Goal: Task Accomplishment & Management: Complete application form

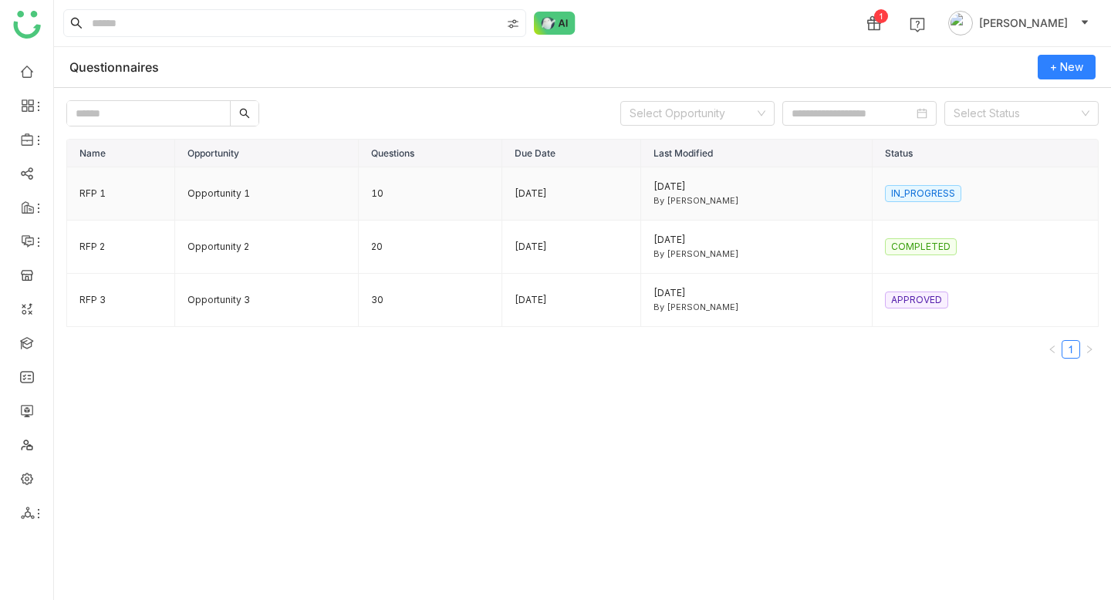
click at [207, 198] on td "Opportunity 1" at bounding box center [267, 193] width 184 height 53
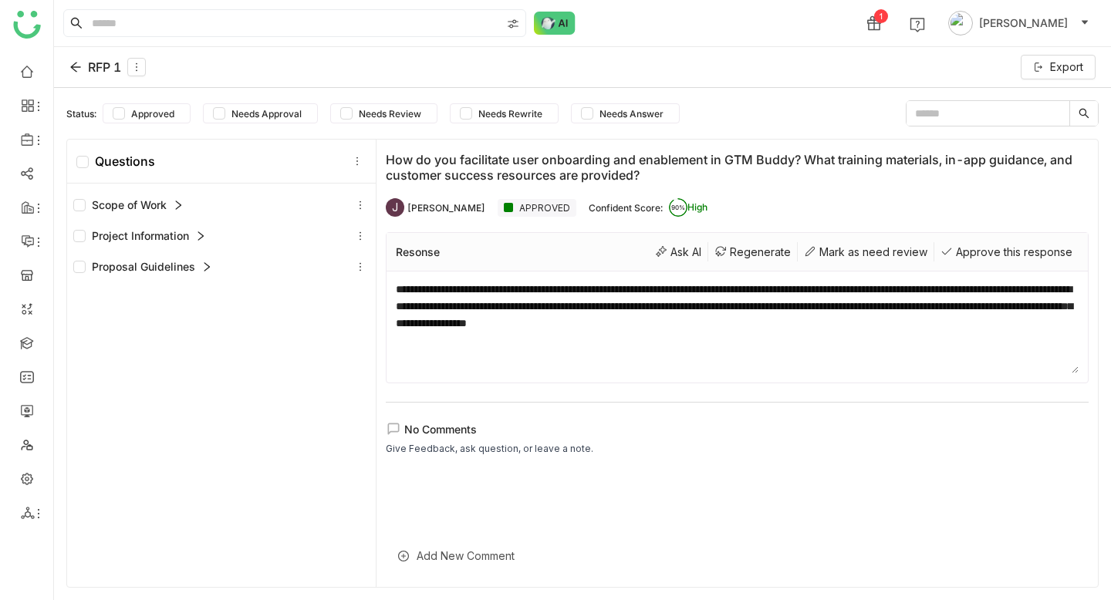
click at [182, 199] on div "Scope of Work" at bounding box center [128, 205] width 110 height 17
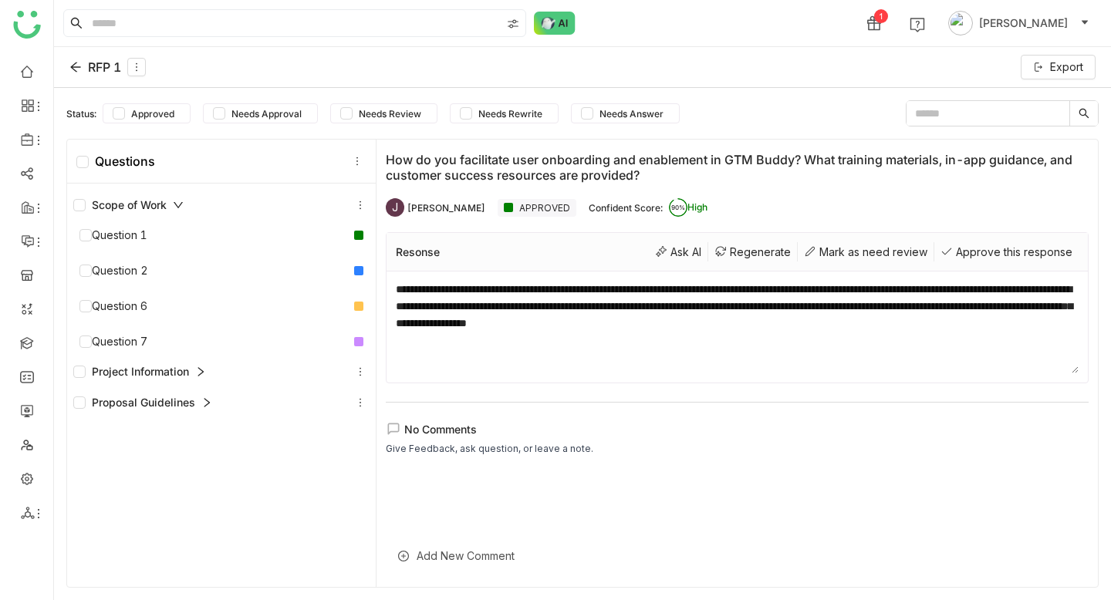
click at [177, 205] on icon at bounding box center [178, 205] width 11 height 11
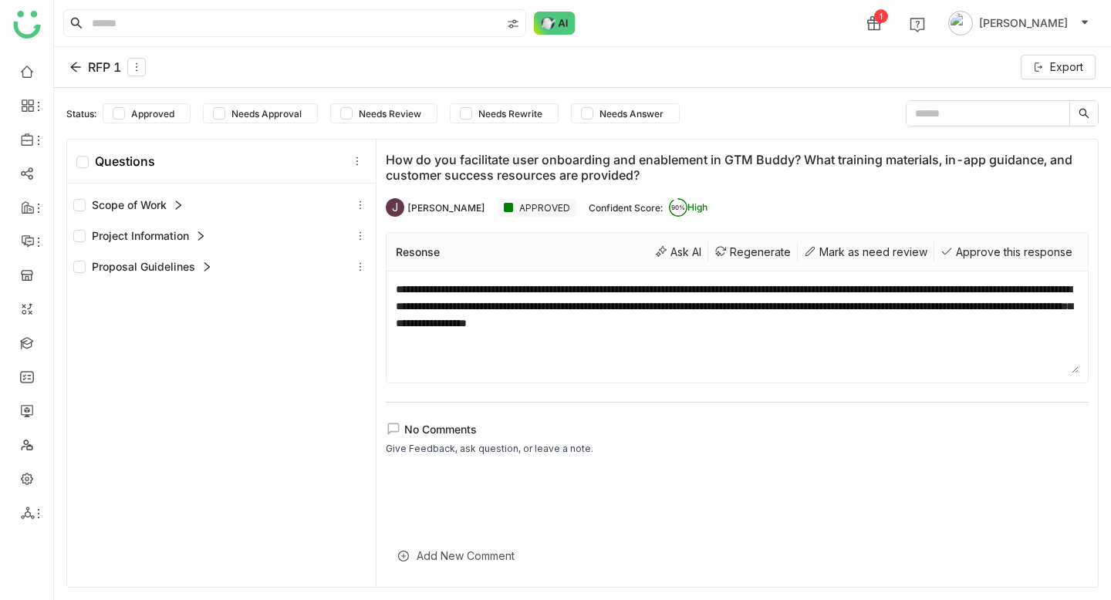
click at [177, 205] on icon at bounding box center [178, 205] width 11 height 11
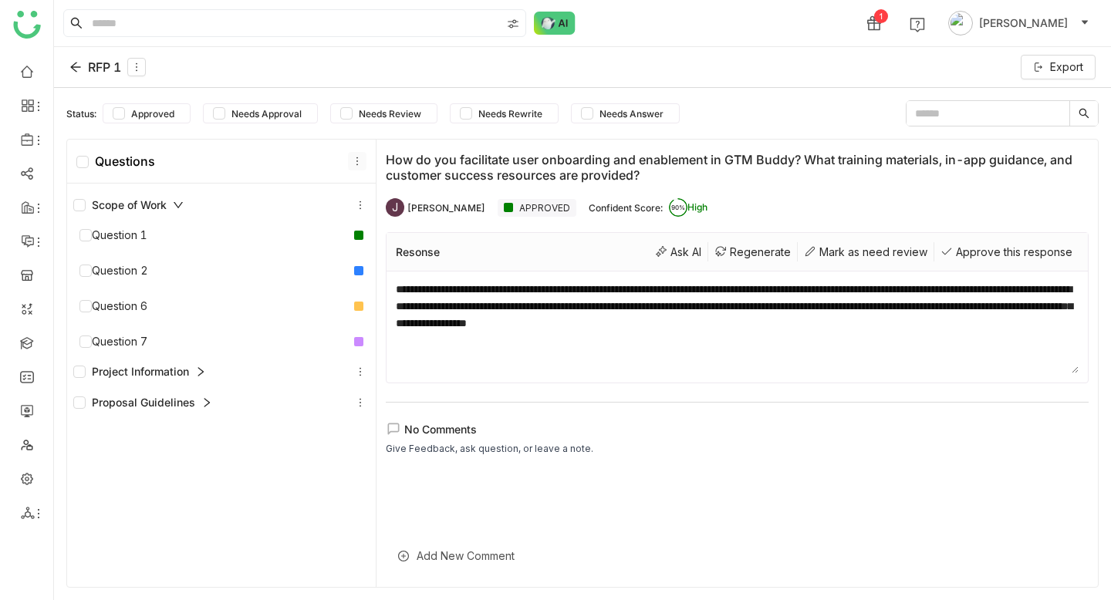
click at [357, 158] on icon at bounding box center [358, 161] width 2 height 8
click at [361, 209] on icon at bounding box center [360, 205] width 11 height 11
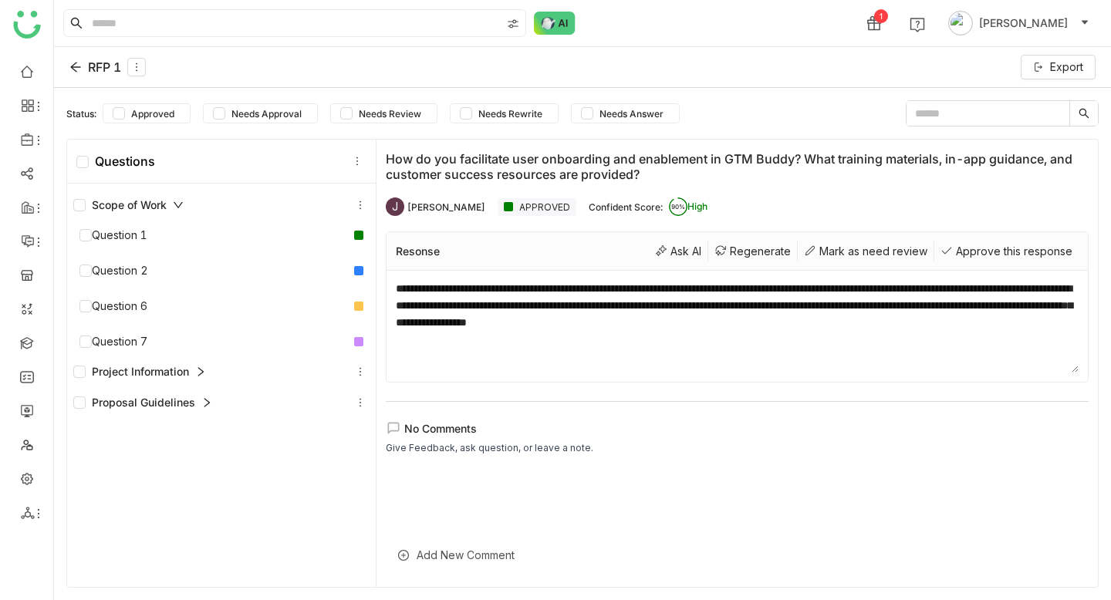
click at [460, 556] on div "Add New Comment" at bounding box center [737, 555] width 703 height 38
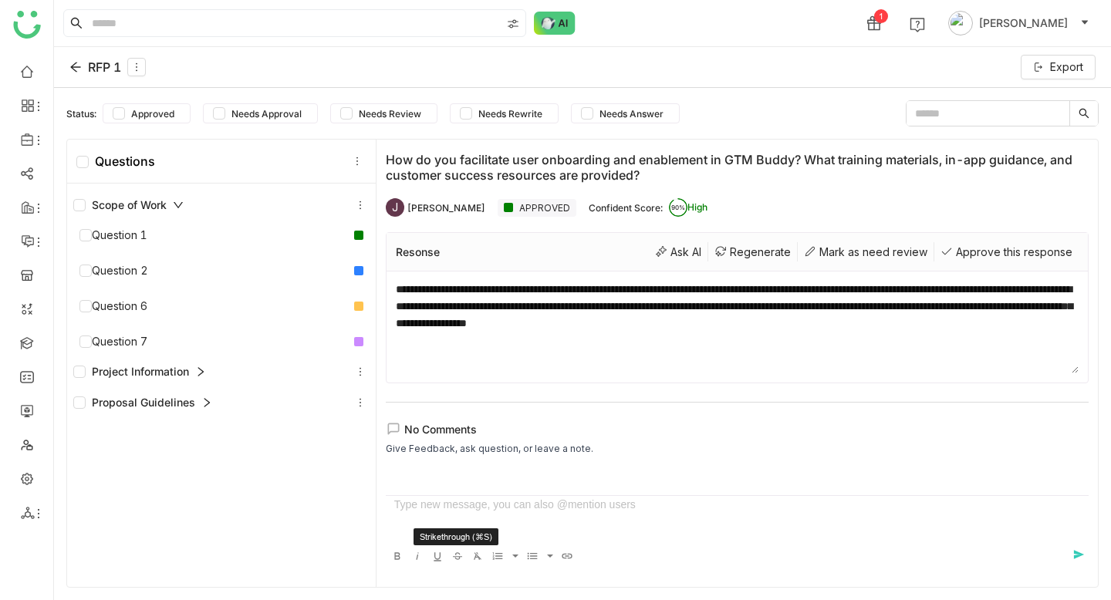
scroll to position [0, 0]
click at [543, 474] on div at bounding box center [737, 509] width 703 height 74
click at [79, 69] on icon at bounding box center [75, 67] width 12 height 12
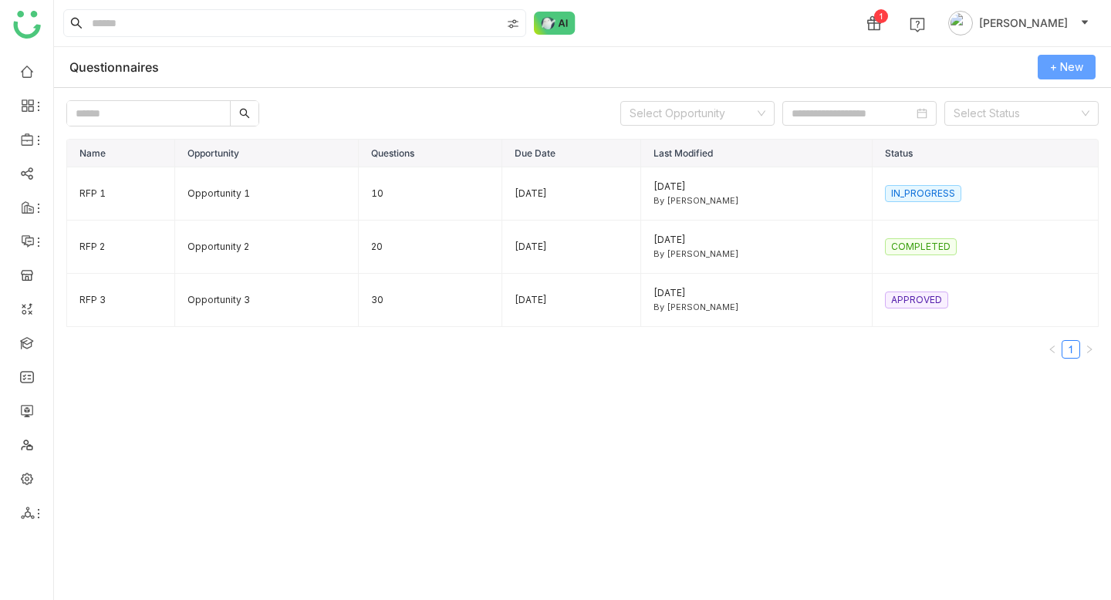
click at [1070, 69] on span "+ New" at bounding box center [1066, 67] width 33 height 17
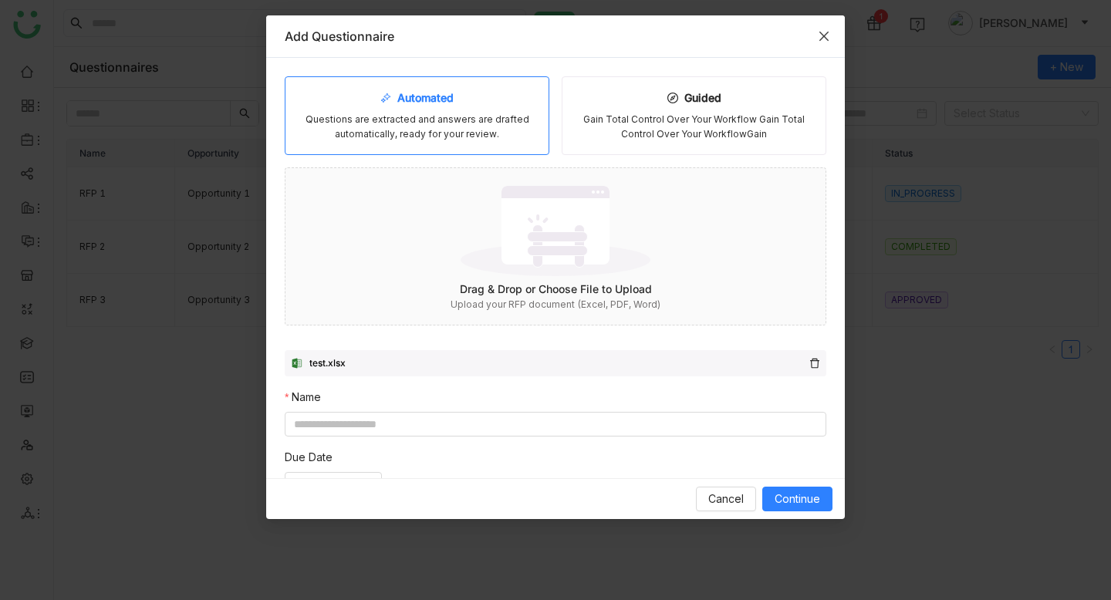
click at [824, 39] on icon "Close" at bounding box center [824, 36] width 12 height 12
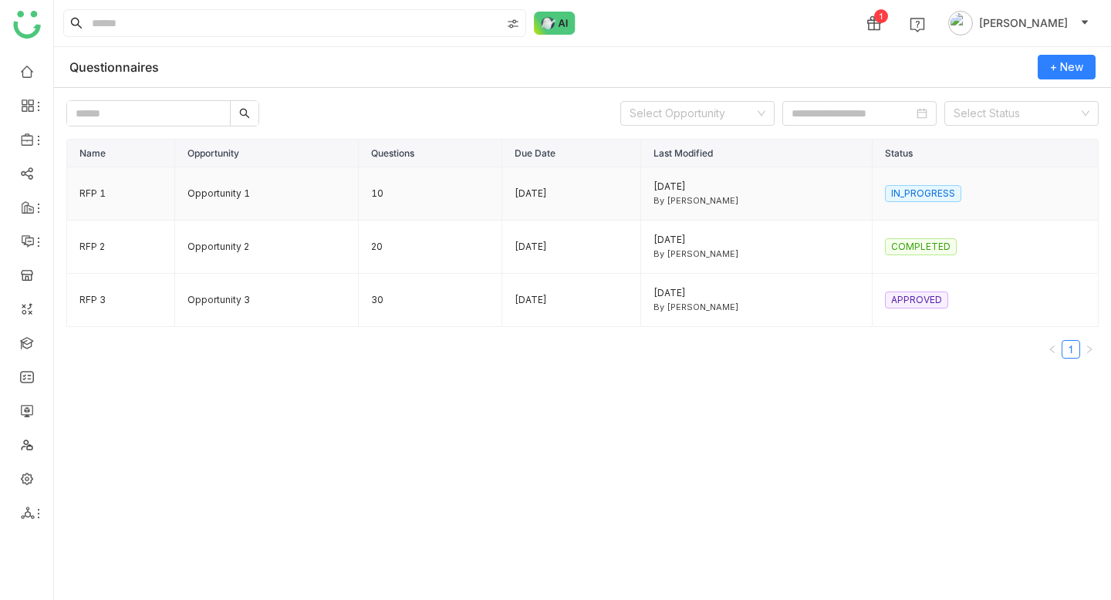
click at [921, 191] on nz-tag "IN_PROGRESS" at bounding box center [923, 193] width 76 height 17
click at [97, 193] on td "RFP 1" at bounding box center [121, 193] width 108 height 53
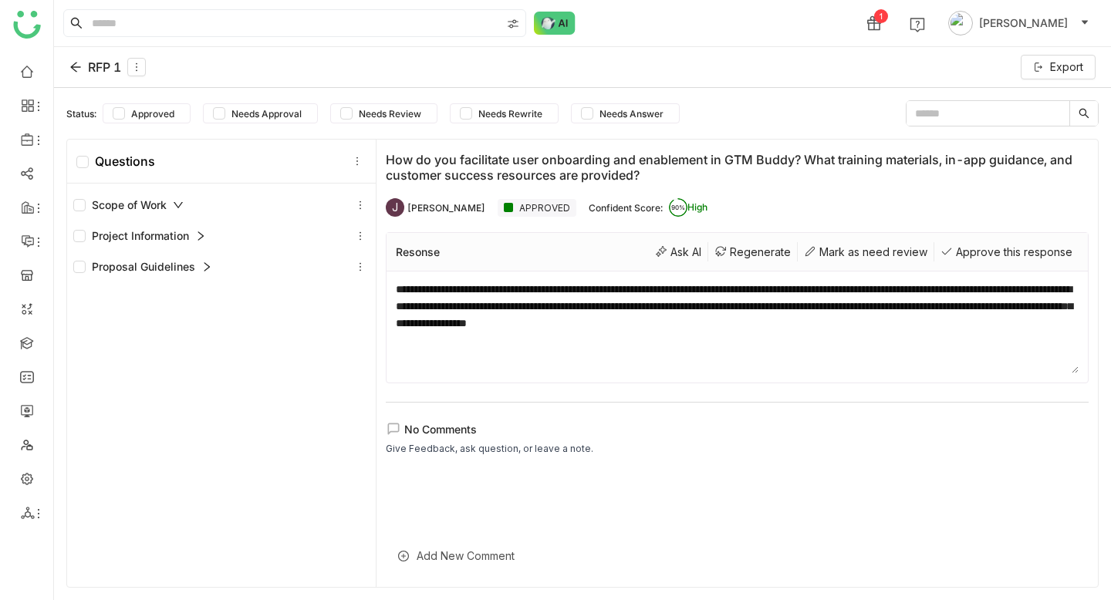
click at [103, 69] on div "RFP 1" at bounding box center [107, 67] width 76 height 19
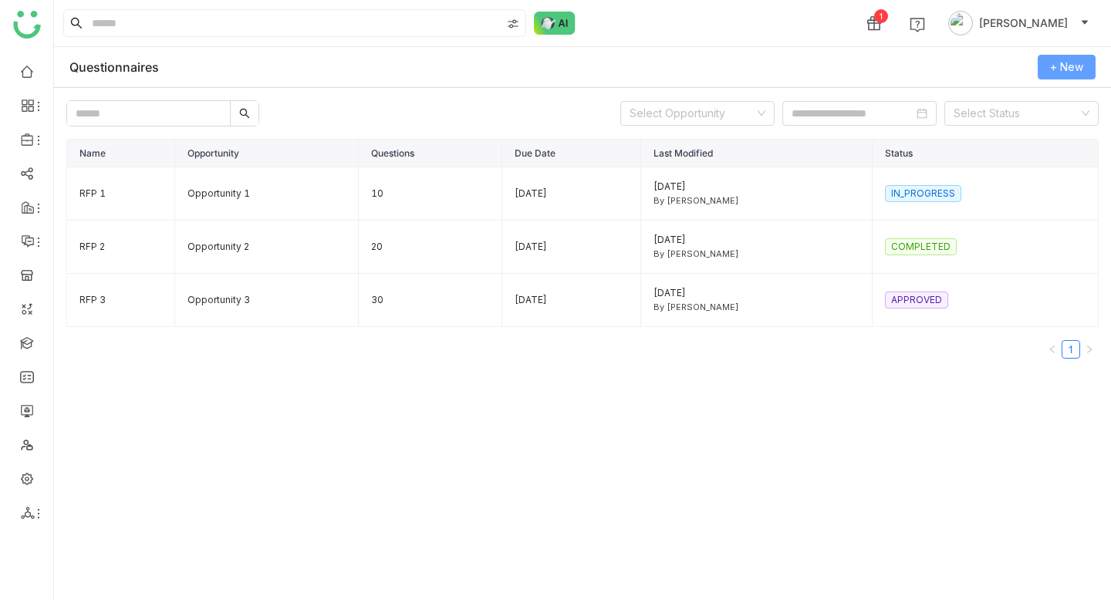
click at [1073, 61] on span "+ New" at bounding box center [1066, 67] width 33 height 17
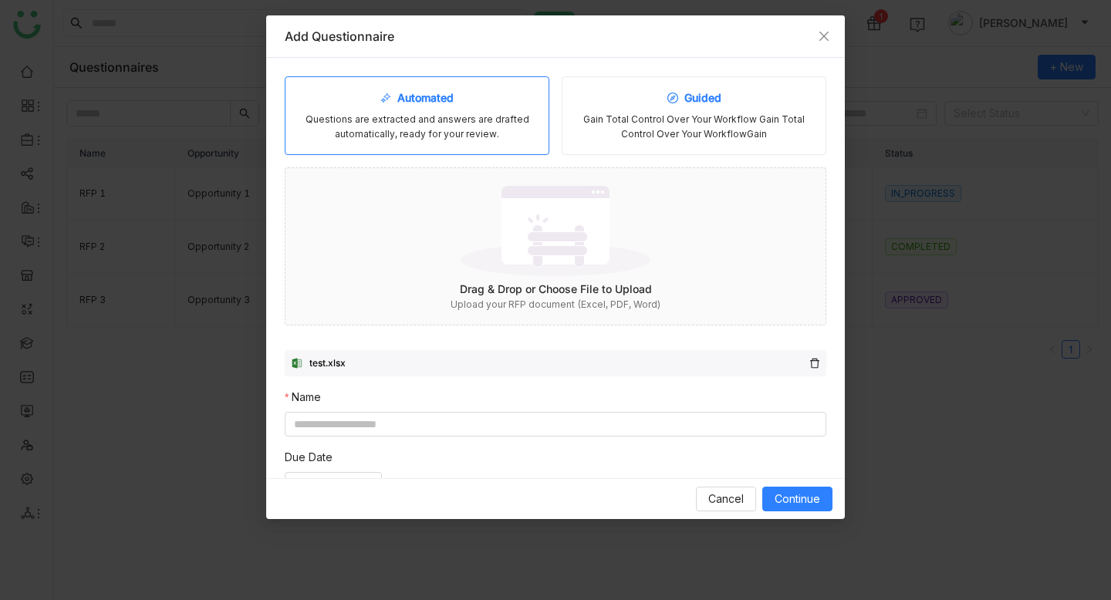
click at [702, 111] on div "Guided Gain Total Control Over Your Workflow Gain Total Control Over Your Workf…" at bounding box center [694, 115] width 265 height 79
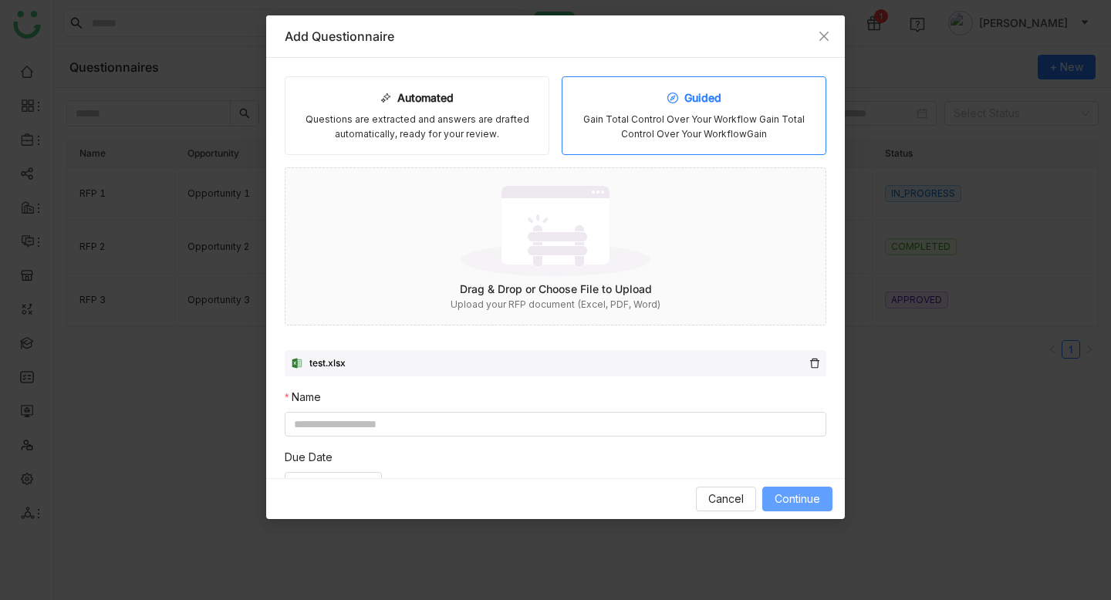
click at [785, 489] on button "Continue" at bounding box center [797, 499] width 70 height 25
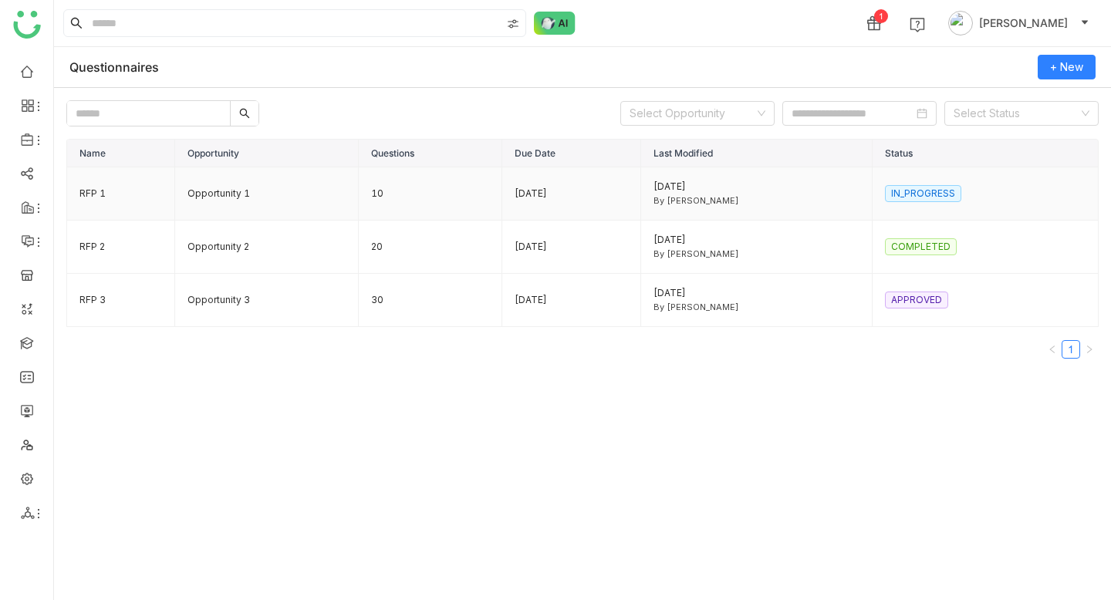
click at [94, 194] on td "RFP 1" at bounding box center [121, 193] width 108 height 53
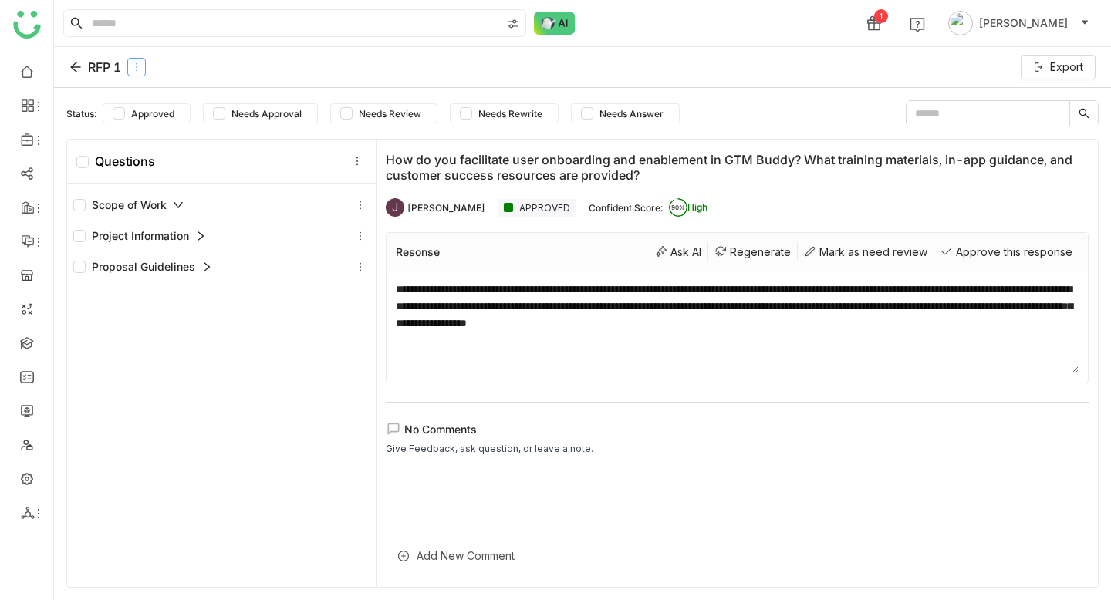
click at [139, 66] on icon at bounding box center [136, 67] width 11 height 11
click at [139, 69] on icon at bounding box center [136, 67] width 11 height 11
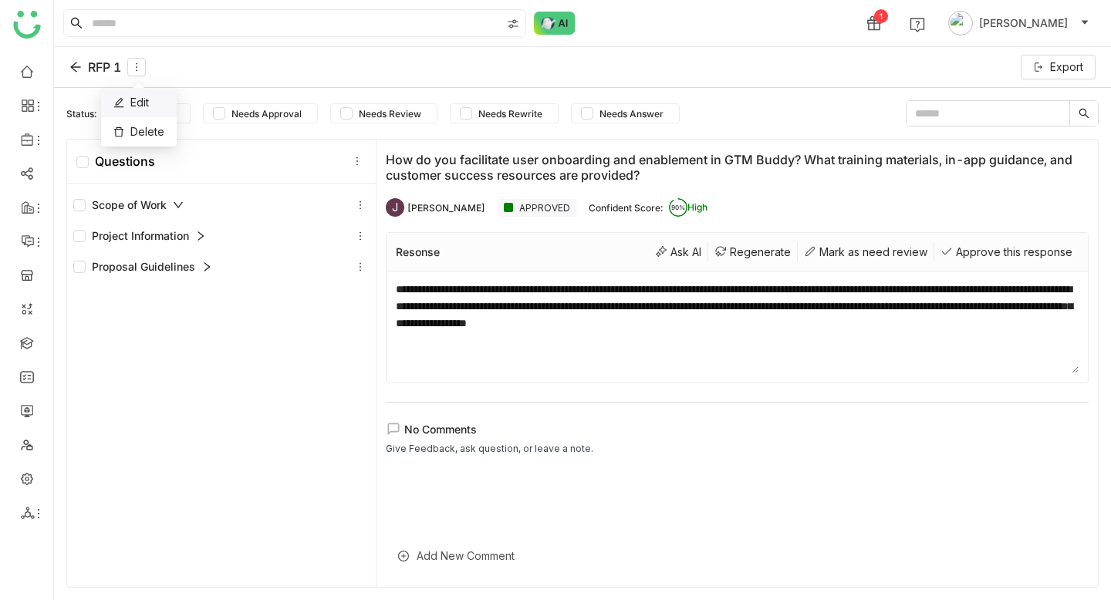
click at [140, 93] on div "Edit" at bounding box center [139, 102] width 76 height 29
click at [152, 115] on div "Edit" at bounding box center [139, 102] width 76 height 29
click at [153, 128] on div "Delete" at bounding box center [139, 131] width 76 height 29
click at [139, 69] on icon at bounding box center [136, 67] width 11 height 11
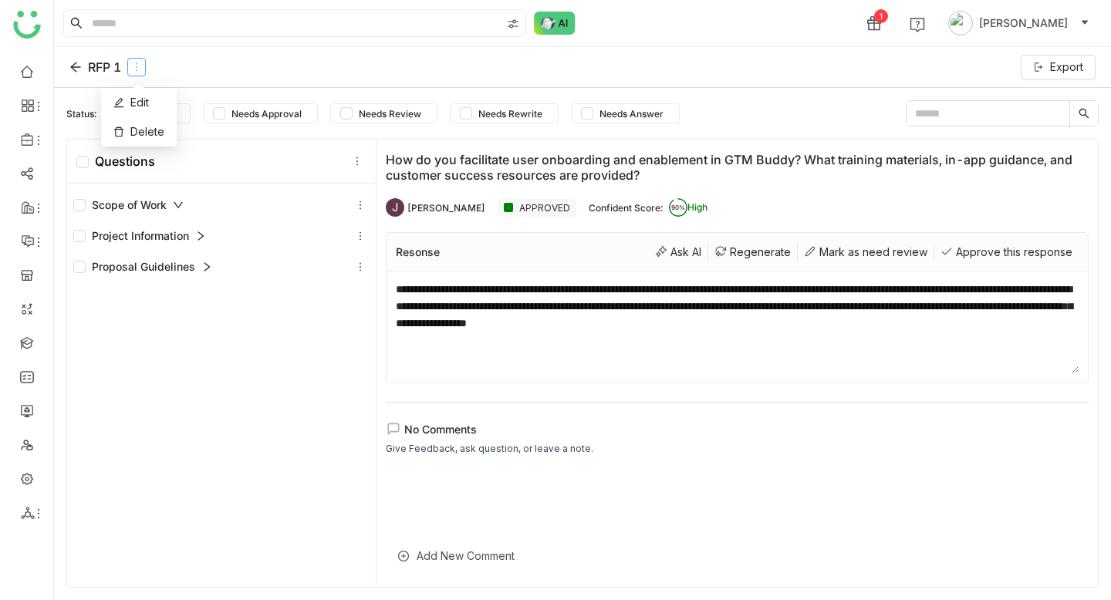
click at [139, 69] on icon at bounding box center [136, 67] width 11 height 11
click at [202, 73] on div "RFP 1 Export" at bounding box center [582, 67] width 1057 height 41
click at [135, 69] on icon at bounding box center [136, 67] width 11 height 11
click at [215, 71] on div "RFP 1 Export" at bounding box center [582, 67] width 1057 height 41
click at [140, 69] on icon at bounding box center [136, 67] width 11 height 11
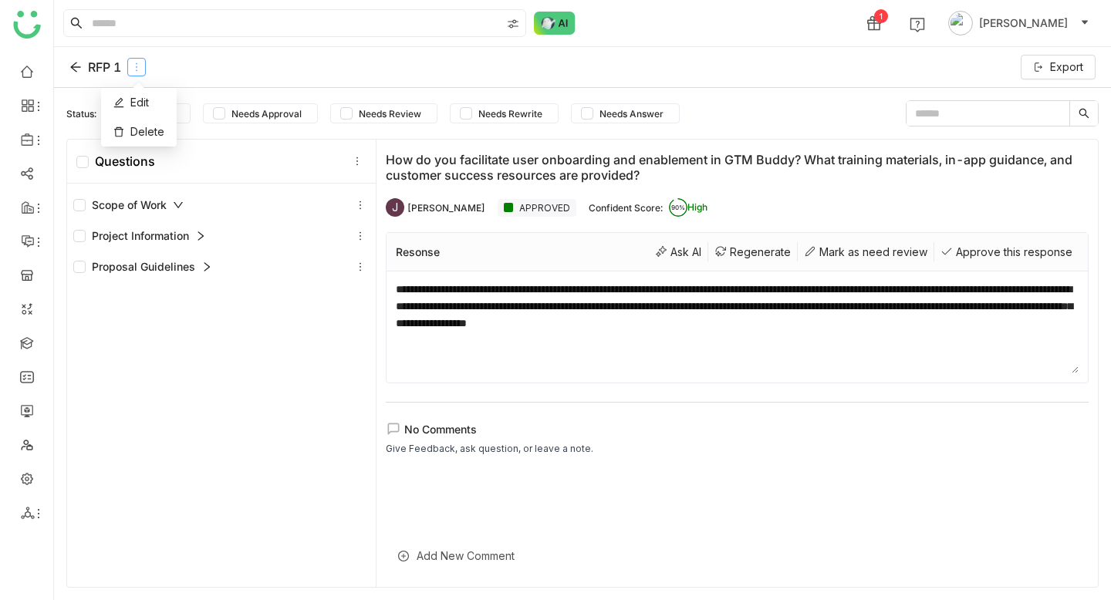
click at [140, 69] on icon at bounding box center [136, 67] width 11 height 11
click at [133, 72] on icon at bounding box center [136, 67] width 11 height 11
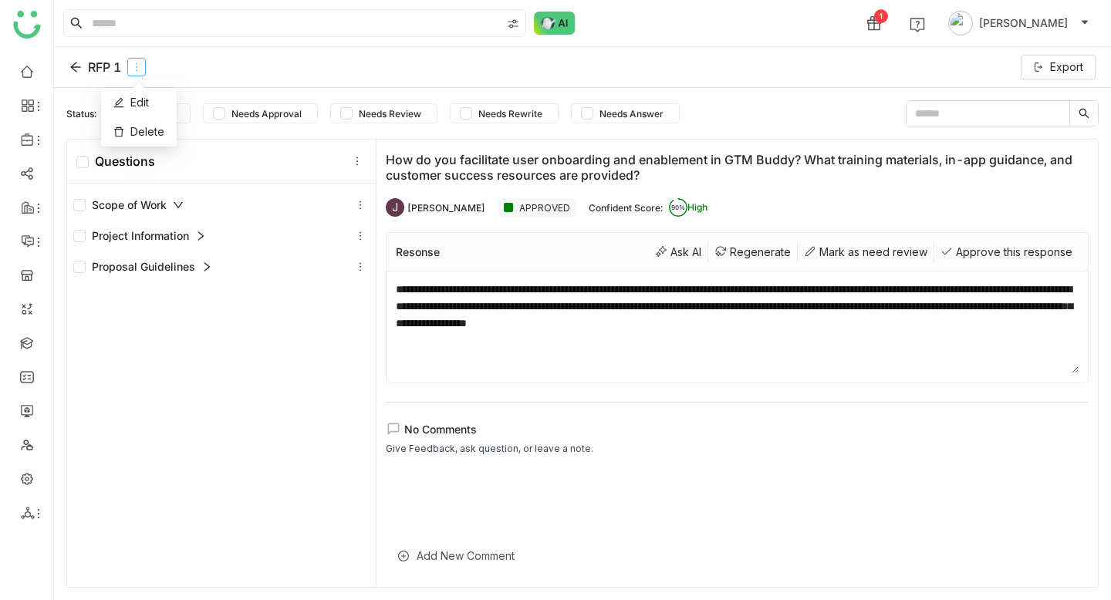
click at [133, 72] on icon at bounding box center [136, 67] width 11 height 11
click at [201, 72] on div "RFP 1 Export" at bounding box center [582, 67] width 1057 height 41
click at [142, 71] on icon at bounding box center [136, 67] width 11 height 11
click at [258, 76] on div "RFP 1 Export" at bounding box center [582, 67] width 1057 height 41
click at [135, 66] on icon at bounding box center [136, 67] width 11 height 11
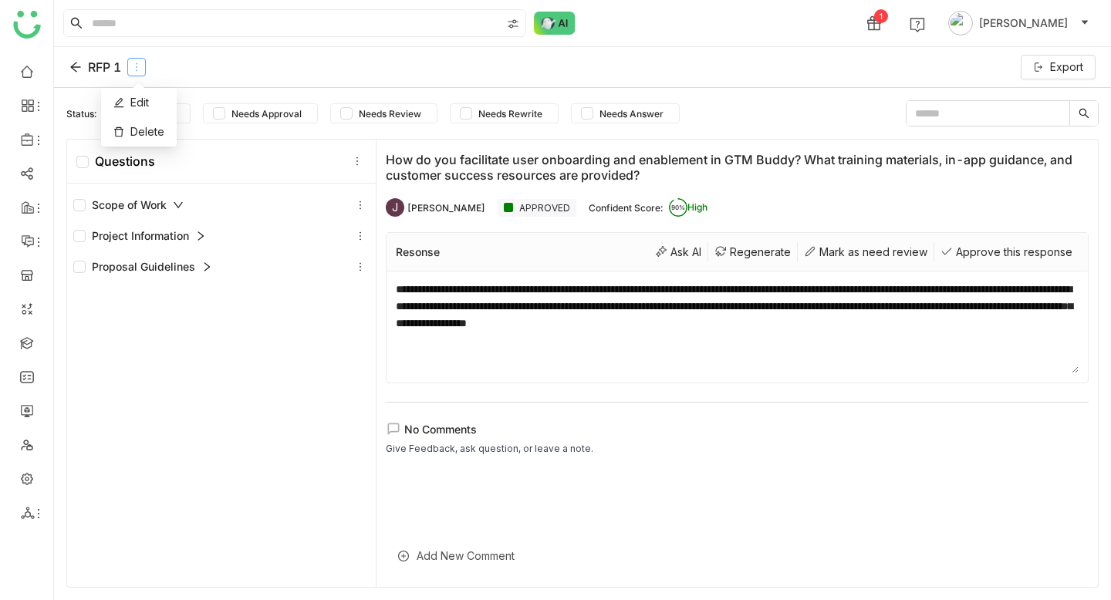
click at [138, 66] on icon at bounding box center [136, 67] width 11 height 11
click at [255, 63] on div "RFP 1 Export" at bounding box center [582, 67] width 1057 height 41
click at [875, 268] on div "Resonse Ask AI Regenerate [PERSON_NAME] as need review Approve this response" at bounding box center [738, 252] width 702 height 39
click at [847, 242] on div "Mark as need review" at bounding box center [866, 251] width 137 height 19
click at [665, 260] on div "Ask AI" at bounding box center [678, 251] width 59 height 19
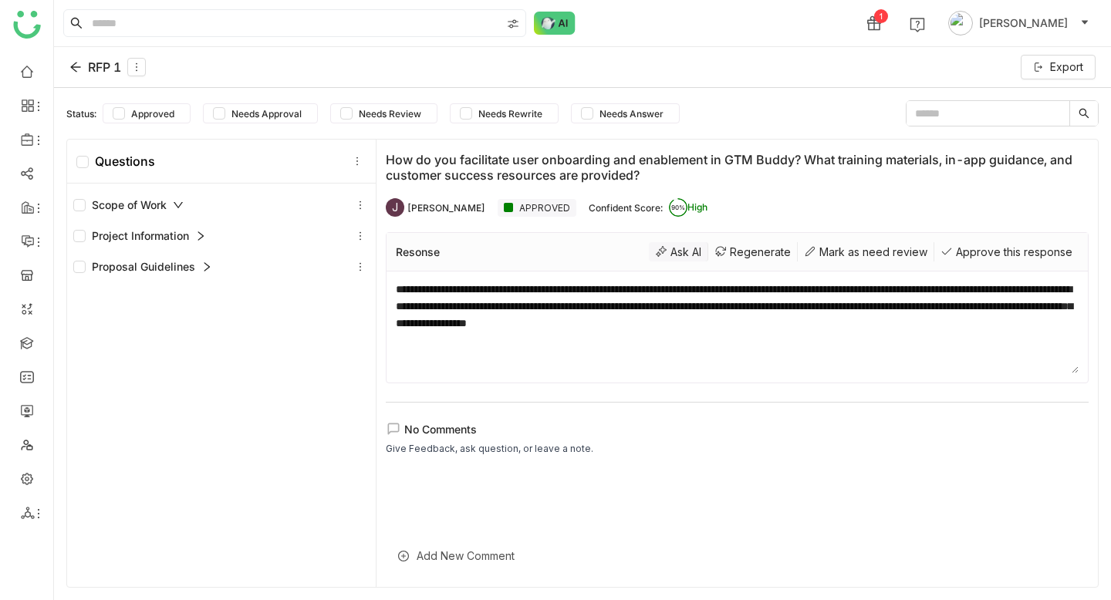
click at [685, 253] on div "Ask AI" at bounding box center [678, 251] width 59 height 19
click at [199, 236] on icon at bounding box center [200, 236] width 11 height 11
click at [178, 209] on icon at bounding box center [178, 205] width 11 height 11
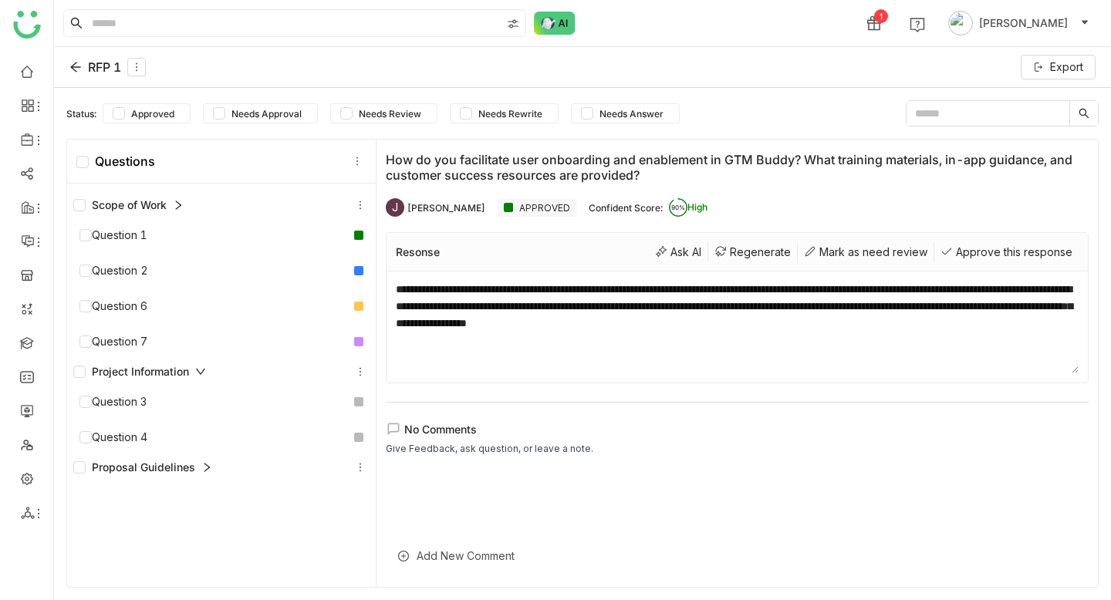
click at [178, 209] on icon at bounding box center [178, 205] width 11 height 11
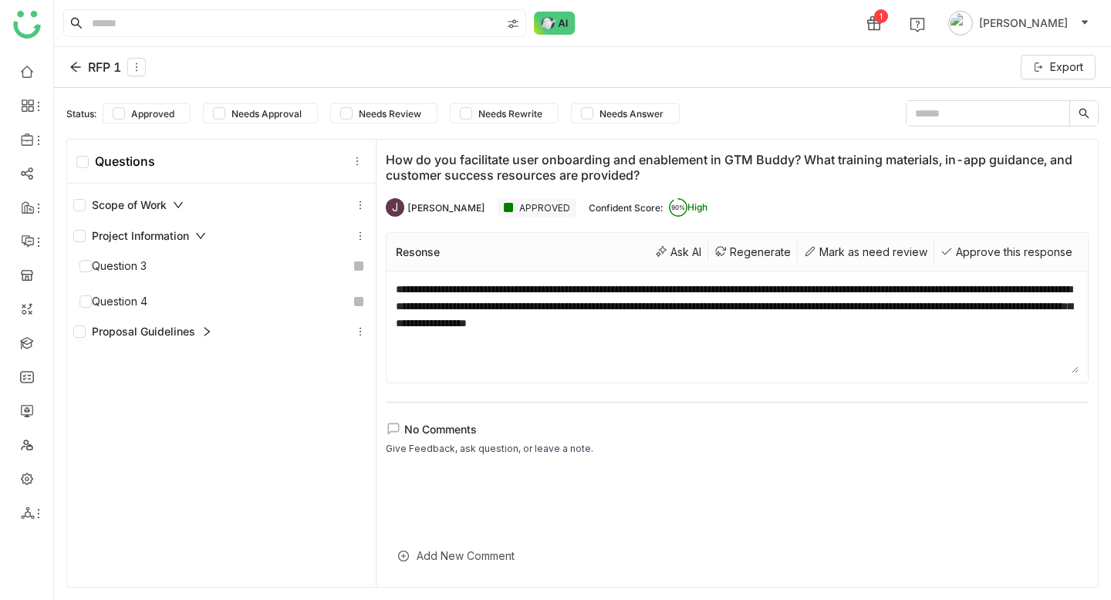
click at [204, 239] on icon at bounding box center [200, 236] width 11 height 11
click at [208, 274] on div "Proposal Guidelines" at bounding box center [142, 267] width 139 height 17
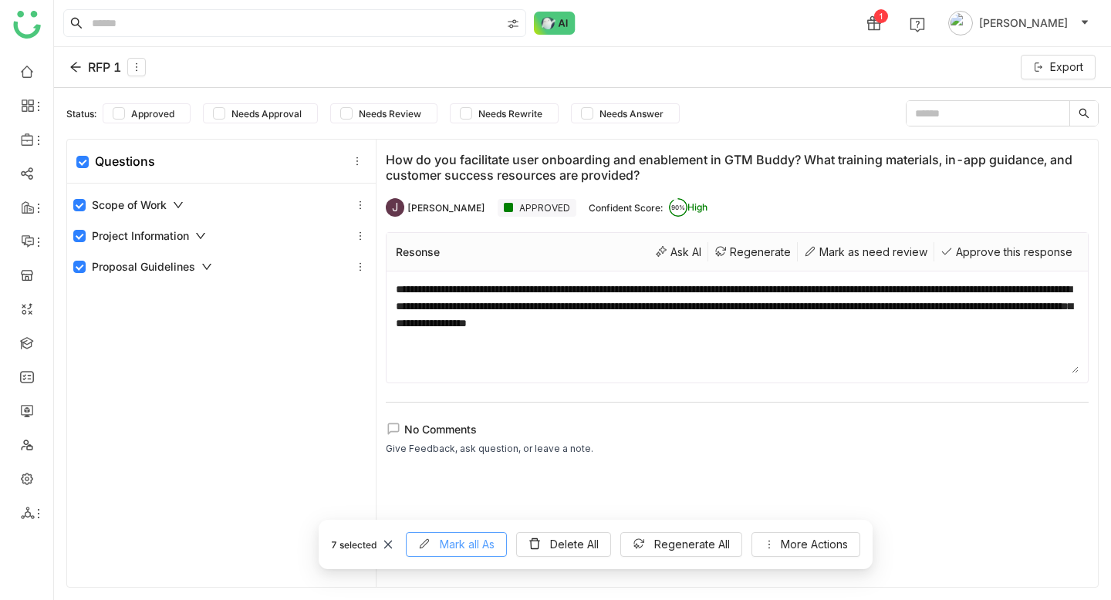
click at [448, 549] on span "Mark all As" at bounding box center [467, 544] width 55 height 17
